Goal: Transaction & Acquisition: Purchase product/service

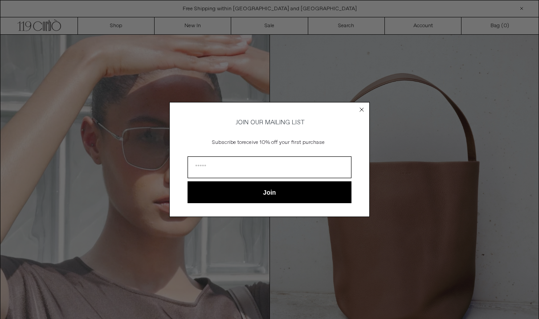
click at [362, 106] on circle "Close dialog" at bounding box center [362, 109] width 8 height 8
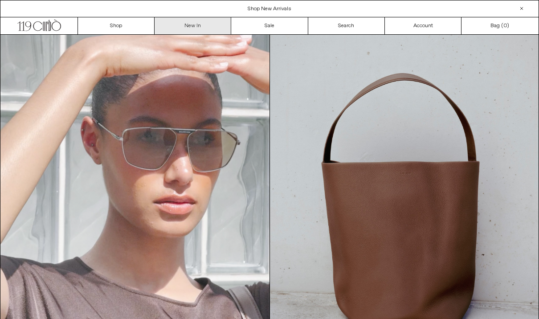
click at [203, 20] on link "New In" at bounding box center [192, 25] width 77 height 17
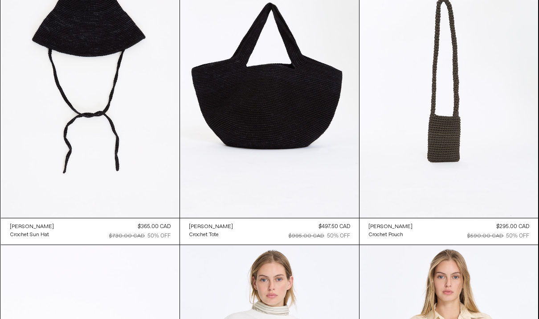
scroll to position [8342, 0]
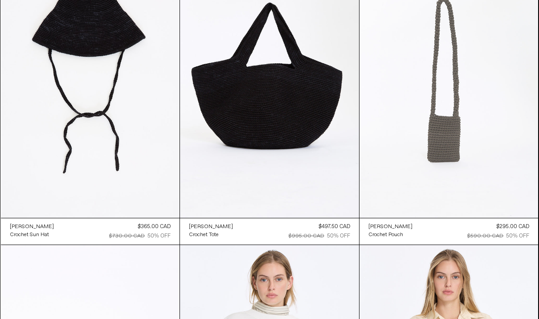
click at [449, 148] on at bounding box center [448, 84] width 179 height 268
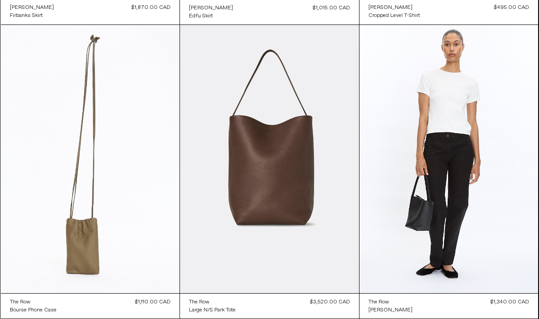
scroll to position [0, 0]
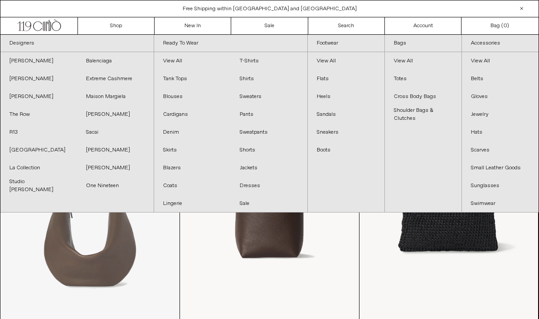
click at [175, 232] on at bounding box center [90, 186] width 179 height 268
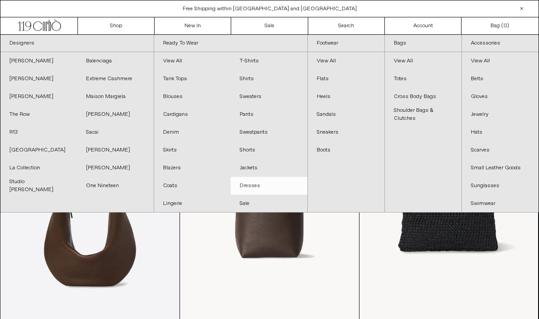
click at [254, 188] on link "Dresses" at bounding box center [269, 186] width 77 height 18
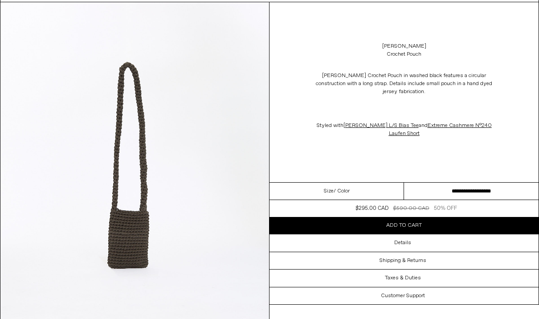
scroll to position [50, 0]
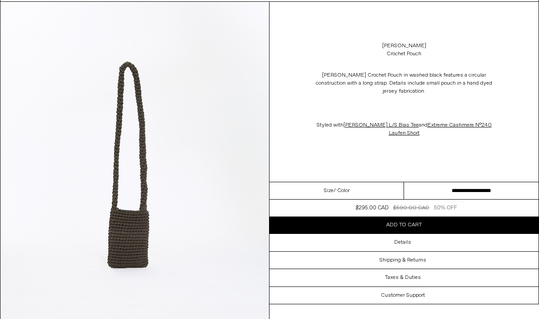
click at [372, 232] on button "Add to cart" at bounding box center [403, 224] width 269 height 17
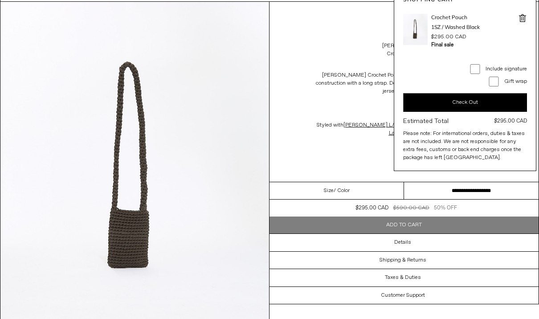
scroll to position [81, 0]
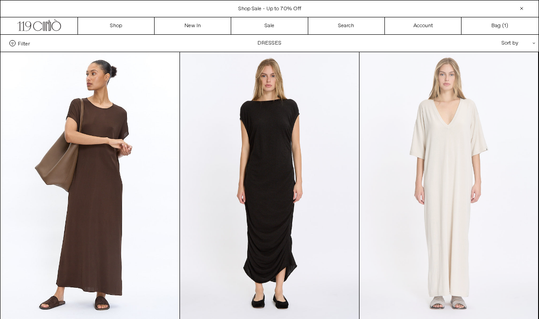
click at [525, 57] on at bounding box center [448, 186] width 179 height 268
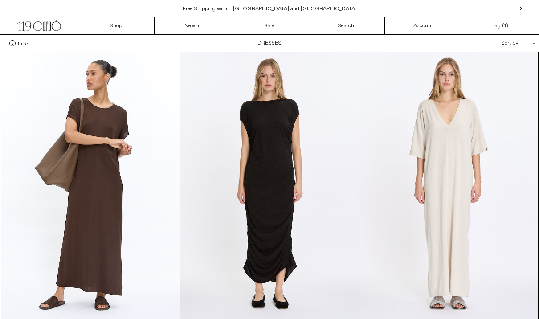
click at [514, 49] on div "Sort by .cls-1{fill:#231f20}" at bounding box center [489, 43] width 80 height 17
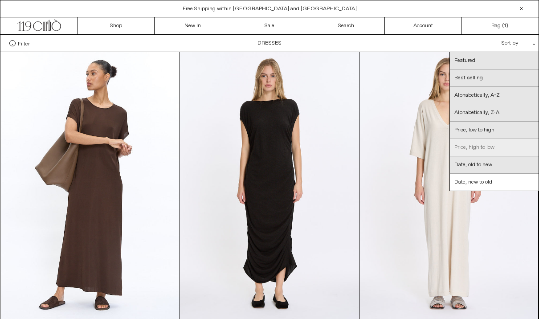
click at [493, 152] on link "Price, high to low" at bounding box center [494, 147] width 89 height 17
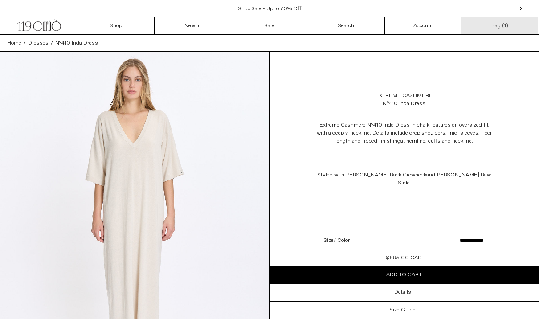
click at [512, 30] on link "Bag ( 1 )" at bounding box center [499, 25] width 77 height 17
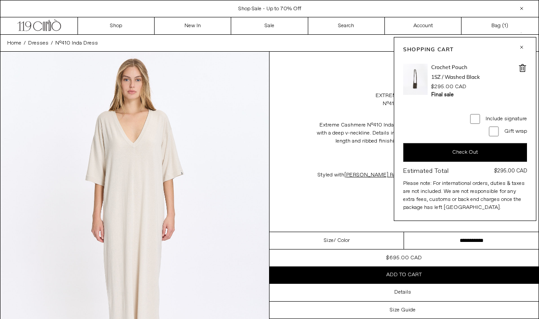
click at [528, 11] on div "Free Shipping within [GEOGRAPHIC_DATA] and [GEOGRAPHIC_DATA]" at bounding box center [269, 9] width 538 height 8
click at [525, 9] on div at bounding box center [521, 8] width 11 height 11
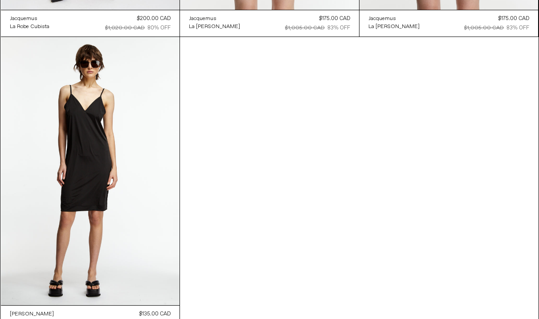
scroll to position [2396, 0]
